Goal: Transaction & Acquisition: Subscribe to service/newsletter

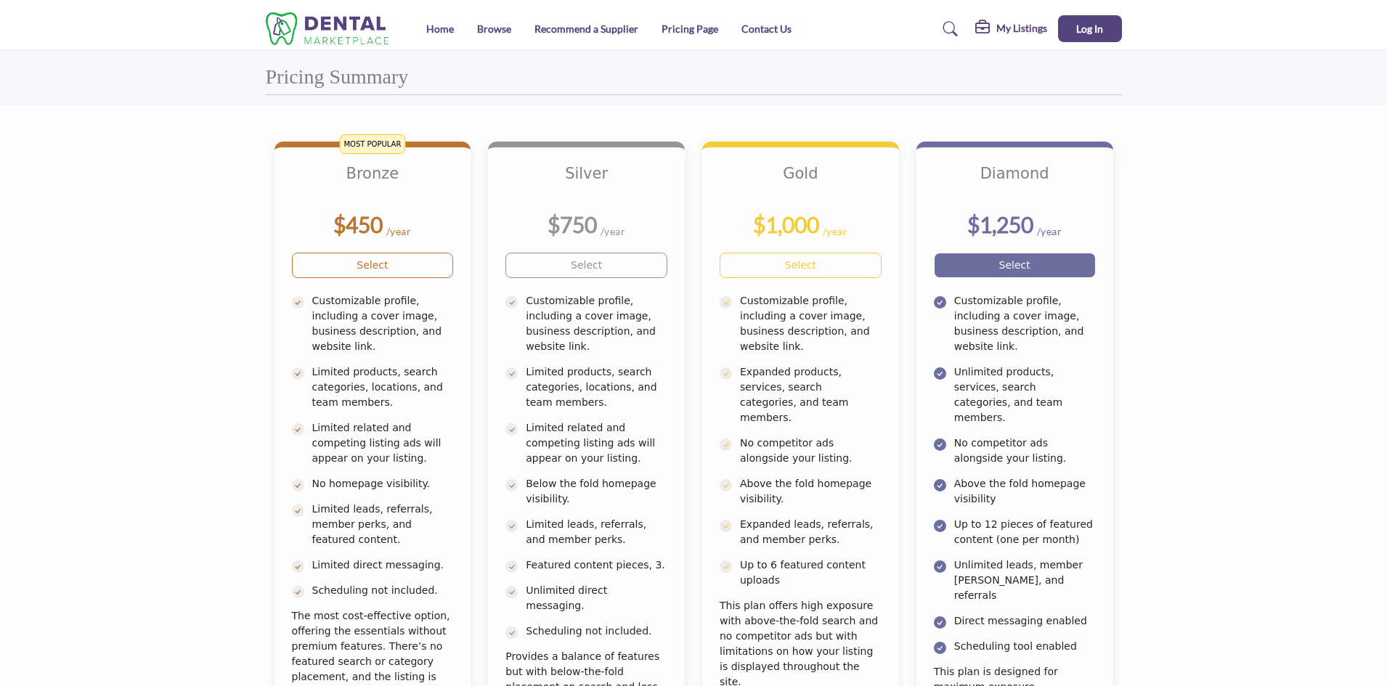
click at [1034, 267] on link "Select" at bounding box center [1015, 265] width 162 height 25
click at [558, 28] on link "Recommend a Supplier" at bounding box center [586, 29] width 104 height 12
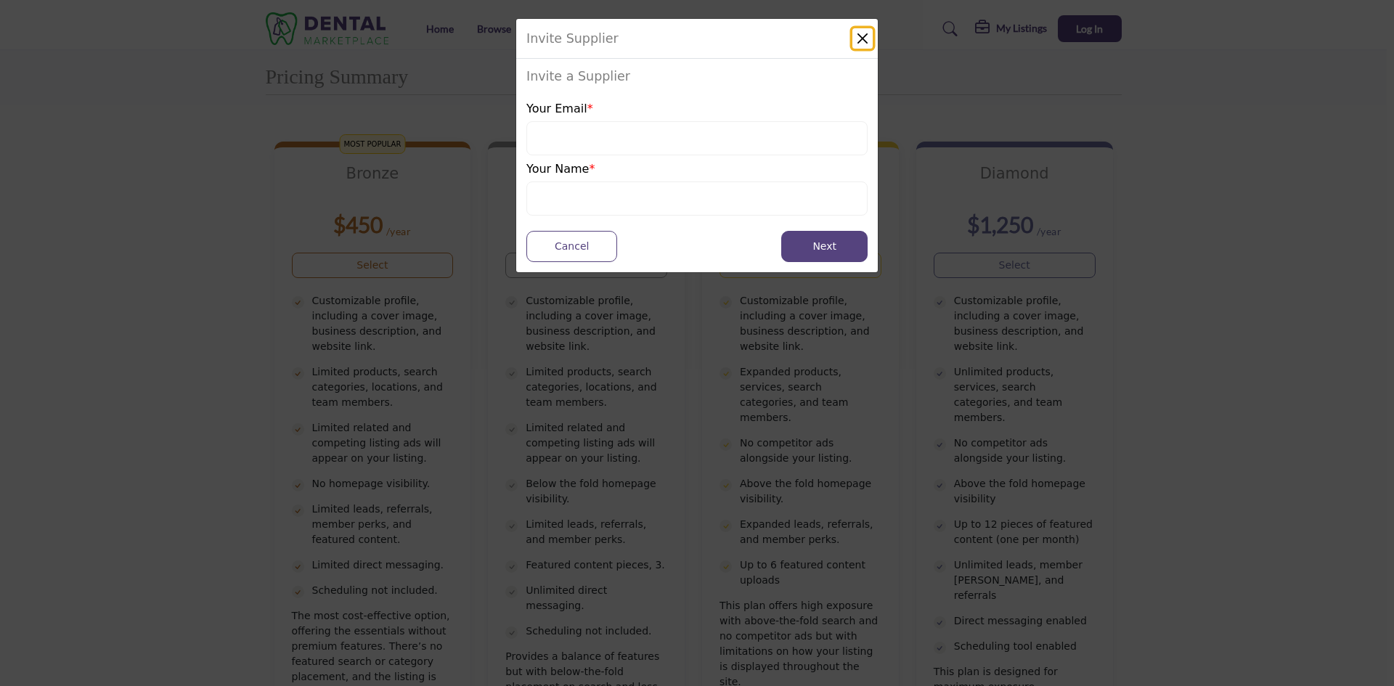
click at [862, 36] on button "Close" at bounding box center [863, 38] width 20 height 20
